Goal: Task Accomplishment & Management: Complete application form

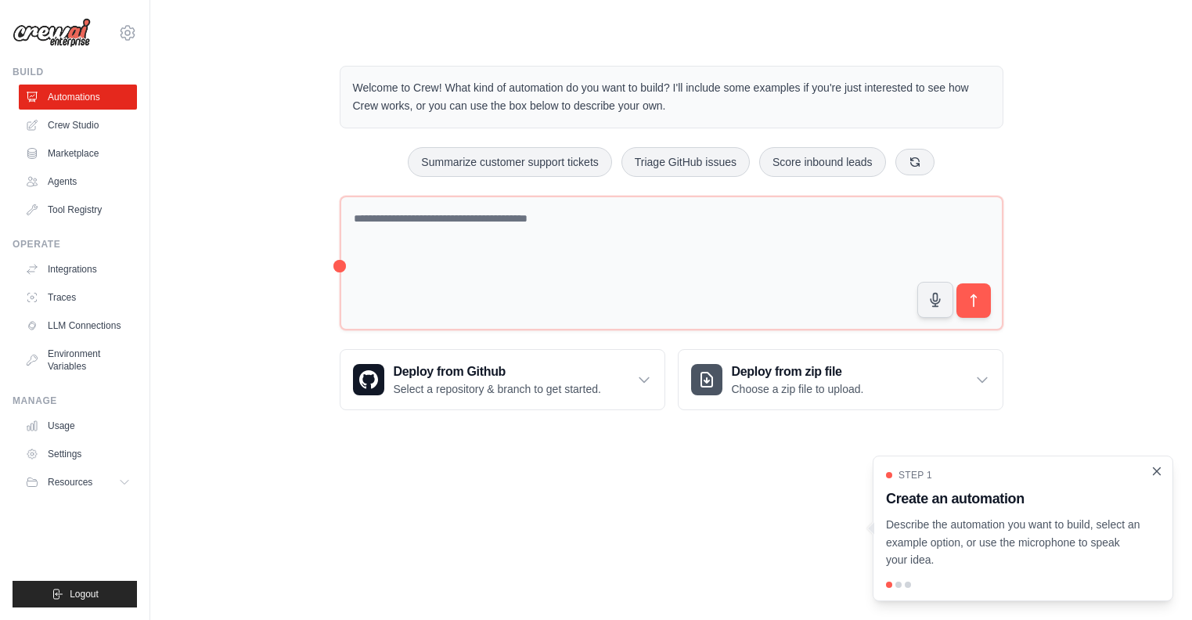
click at [1159, 472] on icon "Close walkthrough" at bounding box center [1157, 471] width 14 height 14
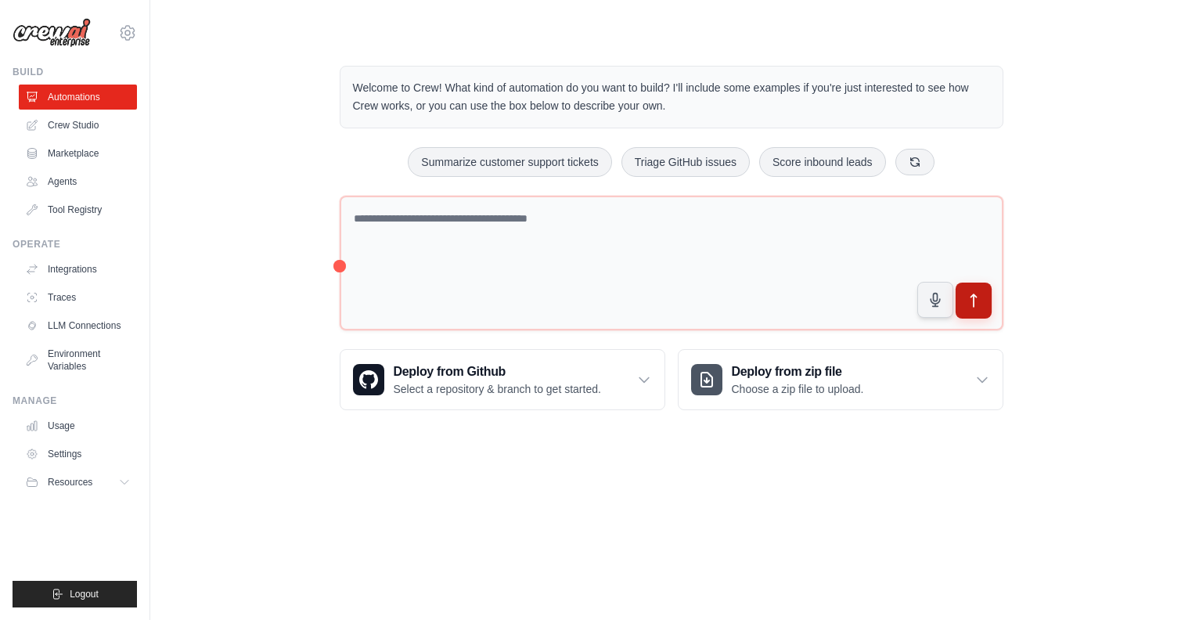
click at [970, 298] on icon "submit" at bounding box center [973, 301] width 16 height 16
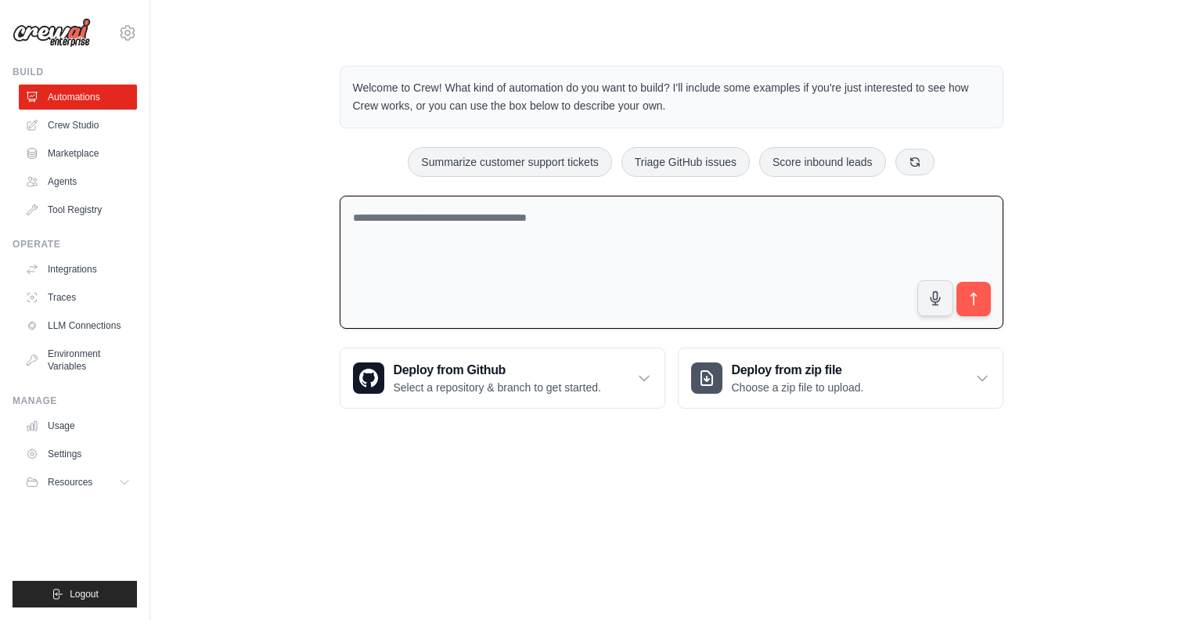
click at [831, 141] on div "Welcome to Crew! What kind of automation do you want to build? I'll include som…" at bounding box center [671, 237] width 701 height 393
click at [834, 160] on button "Score inbound leads" at bounding box center [822, 161] width 127 height 30
type textarea "**********"
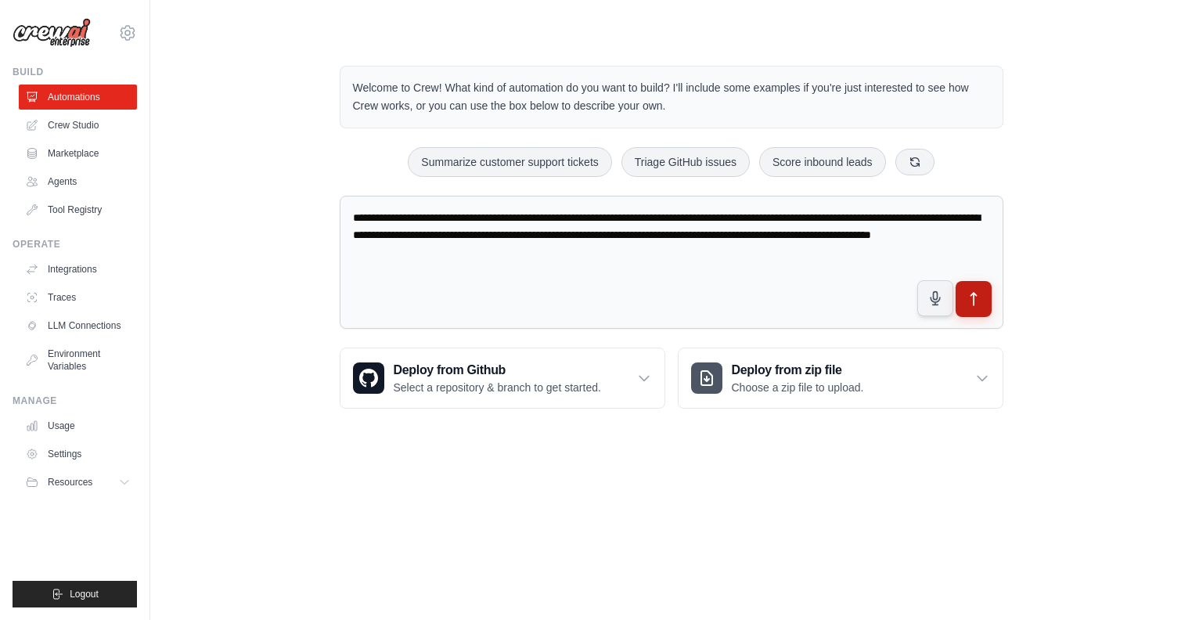
click at [982, 304] on button "submit" at bounding box center [973, 299] width 36 height 36
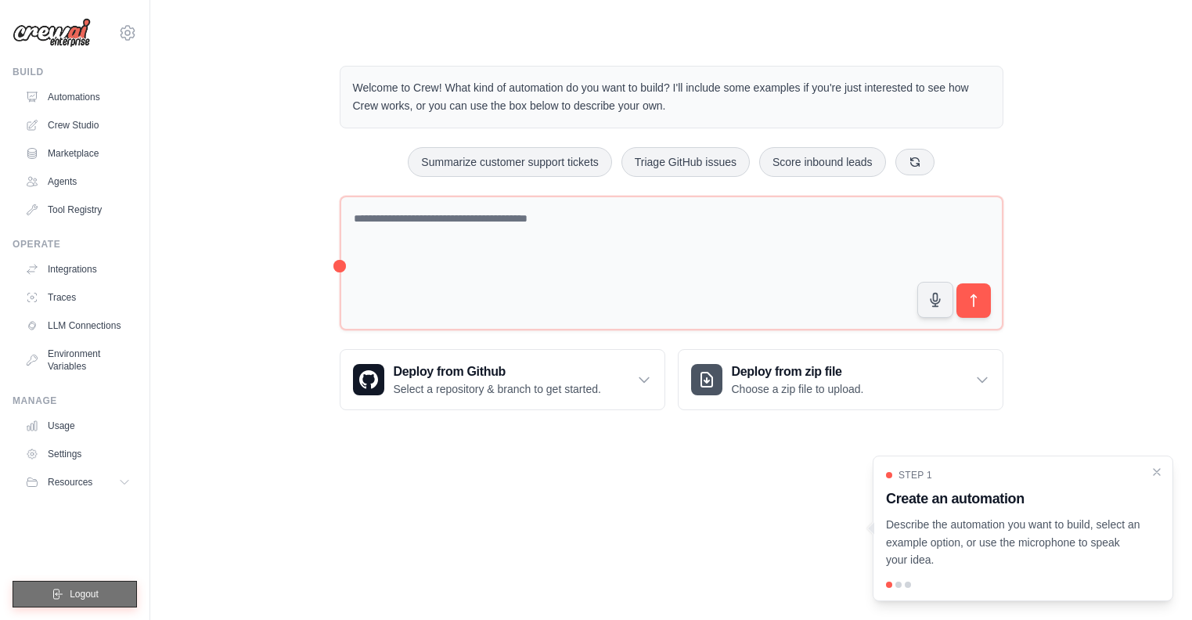
click at [105, 593] on button "Logout" at bounding box center [75, 594] width 124 height 27
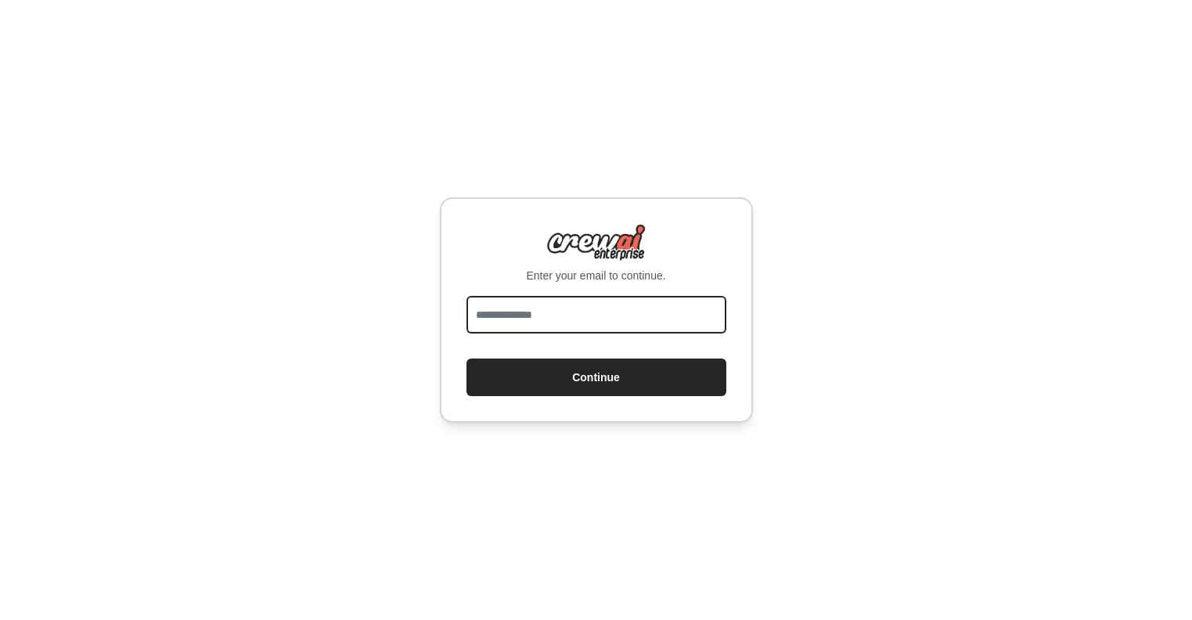
click at [546, 297] on input "email" at bounding box center [597, 315] width 260 height 38
click at [569, 325] on input "email" at bounding box center [597, 315] width 260 height 38
click at [515, 308] on input "email" at bounding box center [597, 315] width 260 height 38
type input "**********"
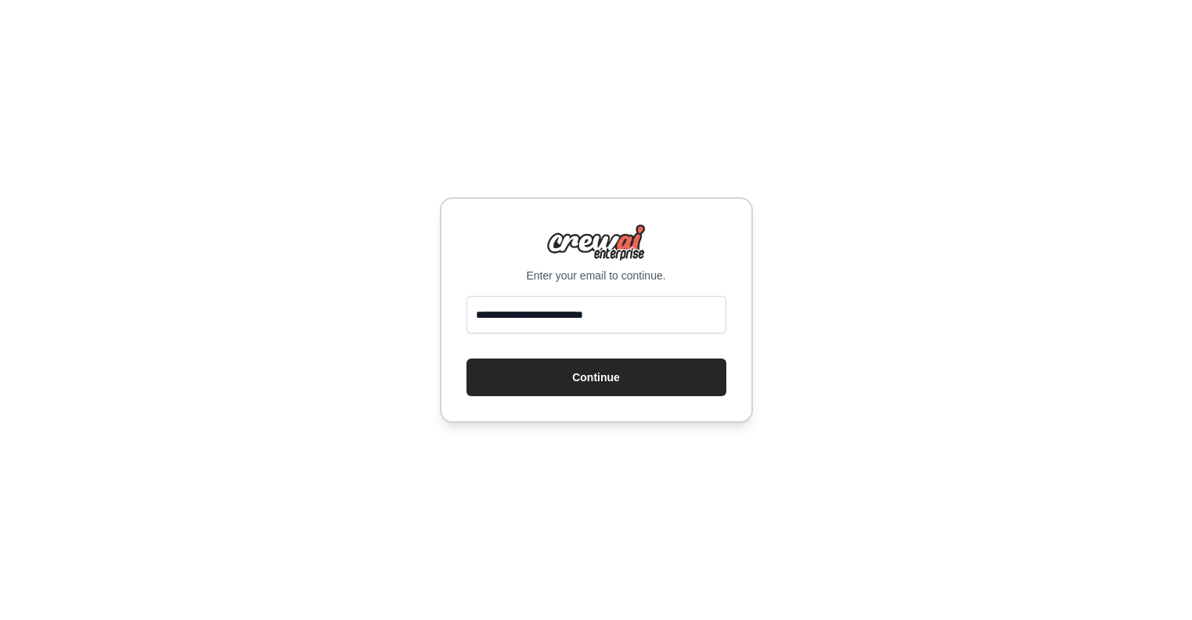
click at [467, 359] on button "Continue" at bounding box center [597, 378] width 260 height 38
